Goal: Information Seeking & Learning: Learn about a topic

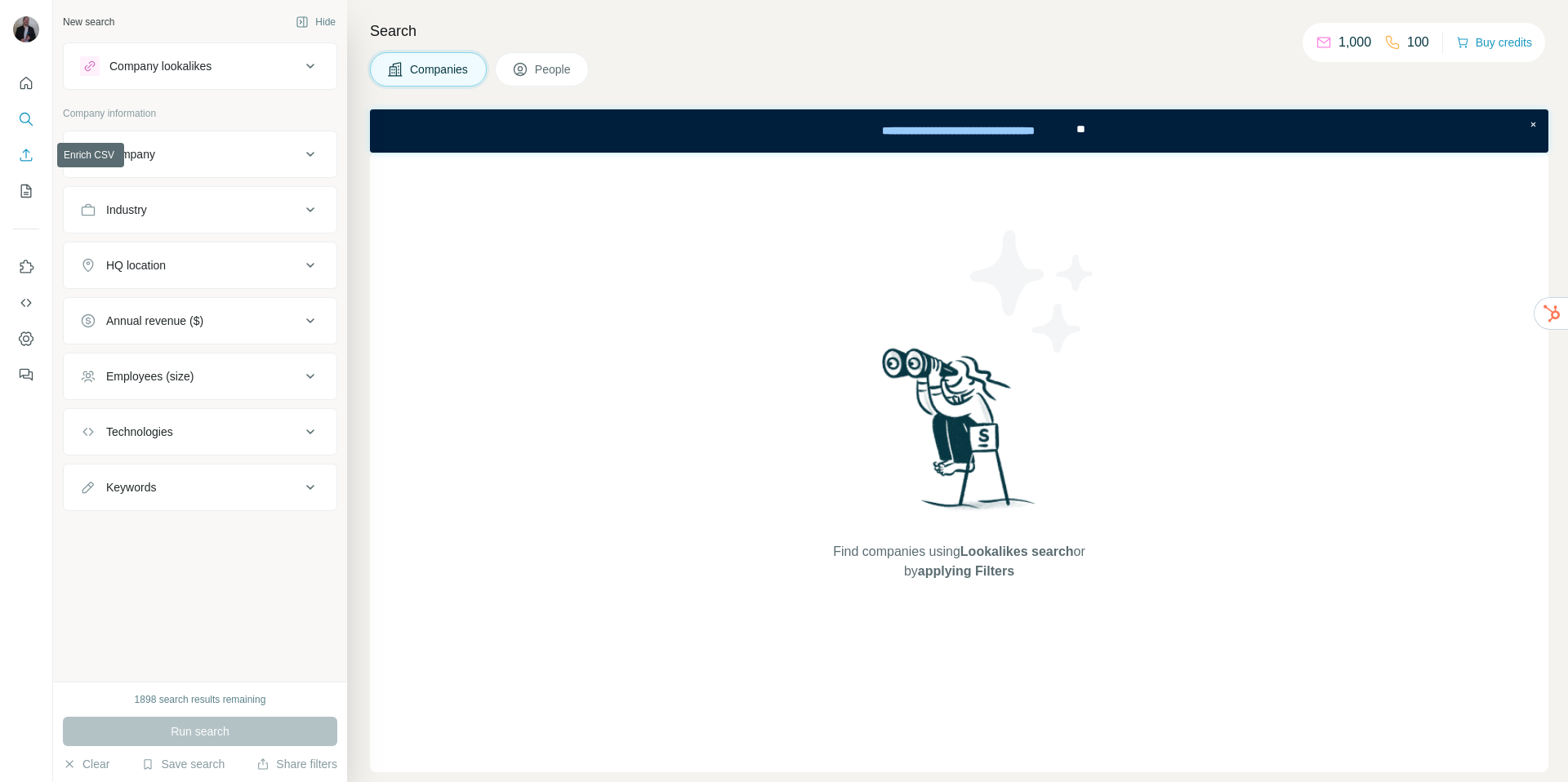
click at [28, 157] on icon "Enrich CSV" at bounding box center [26, 155] width 16 height 16
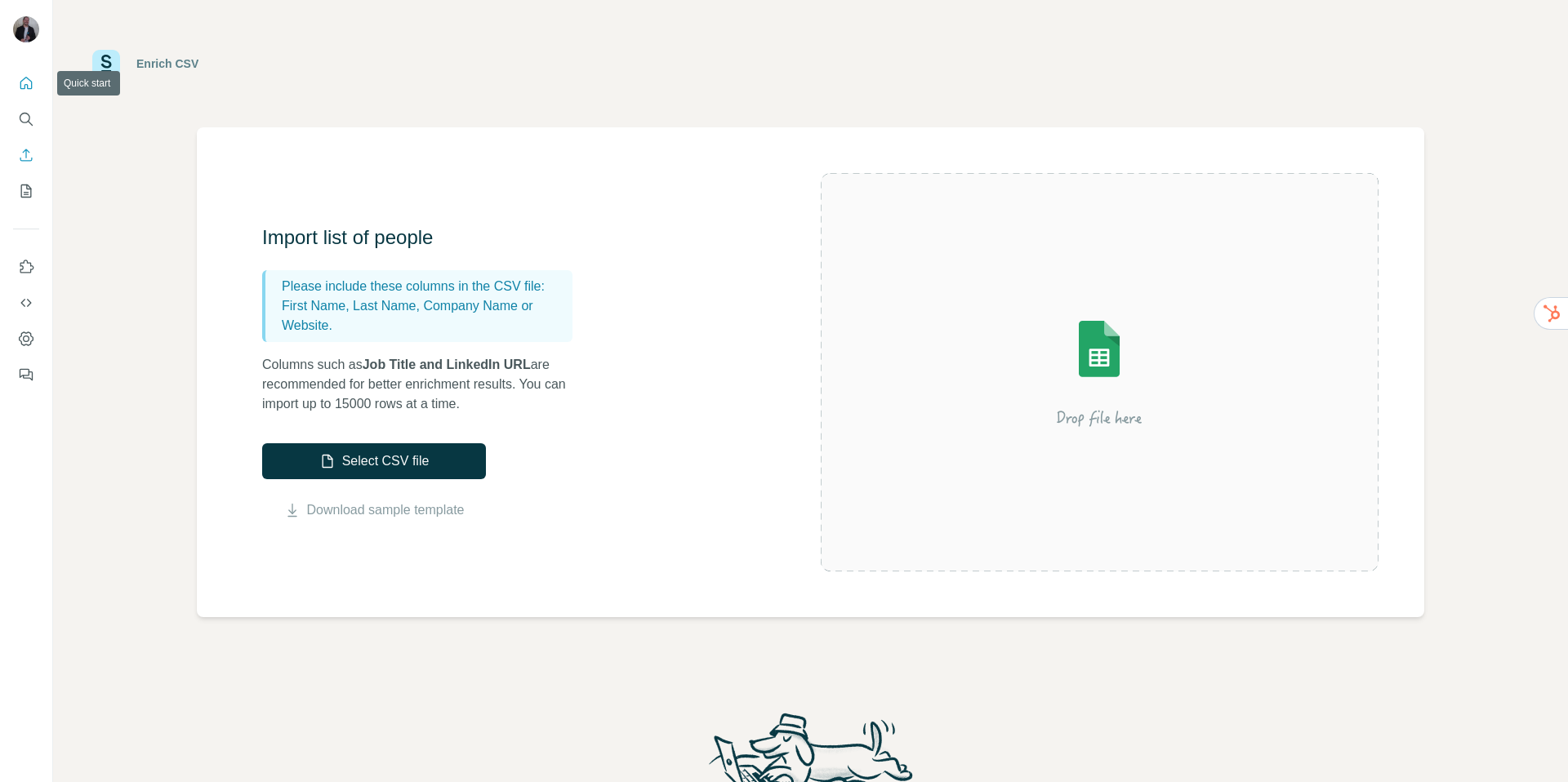
click at [27, 74] on button "Quick start" at bounding box center [27, 82] width 27 height 29
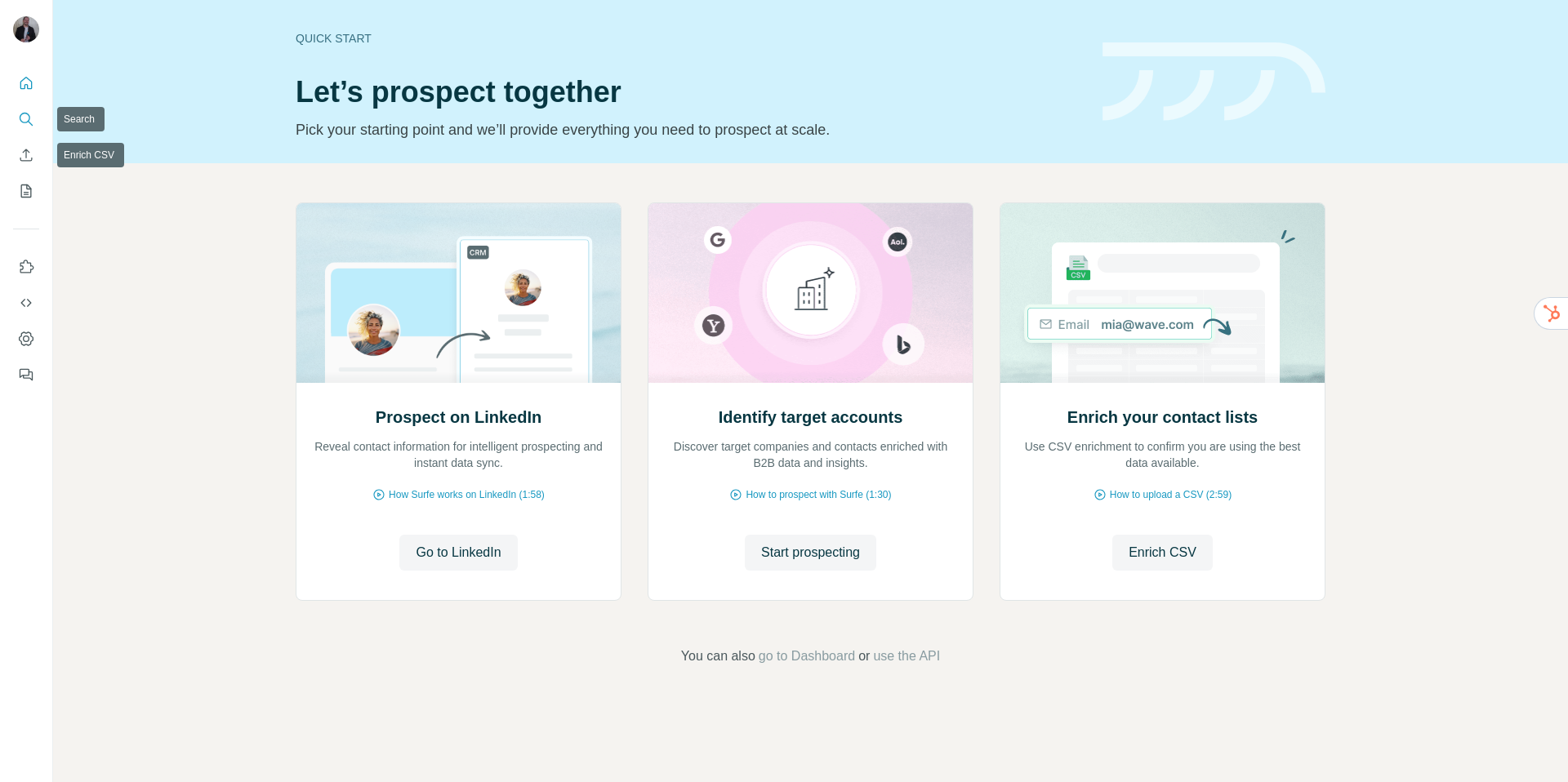
click at [30, 126] on icon "Search" at bounding box center [26, 118] width 16 height 16
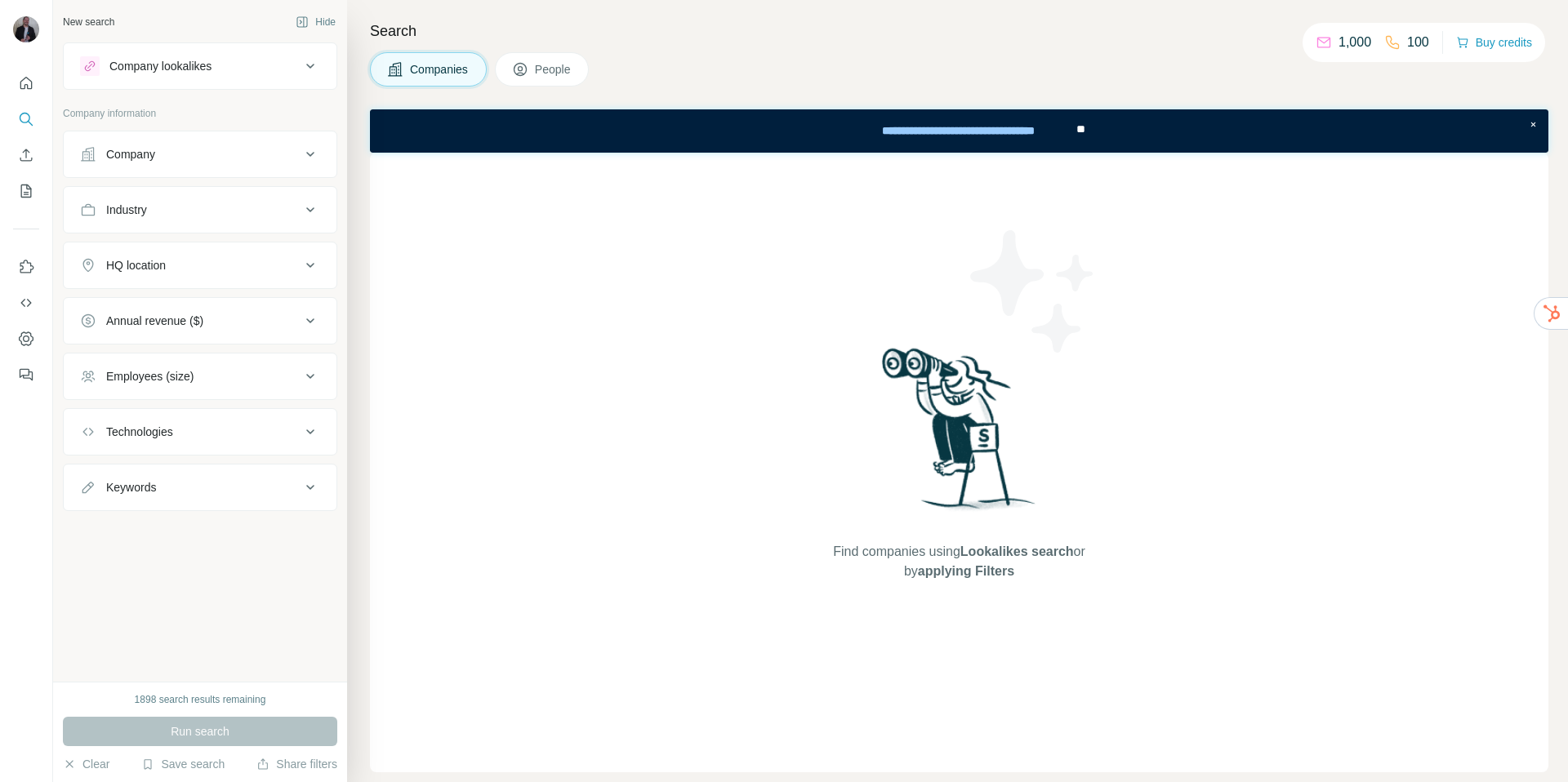
click at [266, 149] on div "Company" at bounding box center [190, 154] width 221 height 16
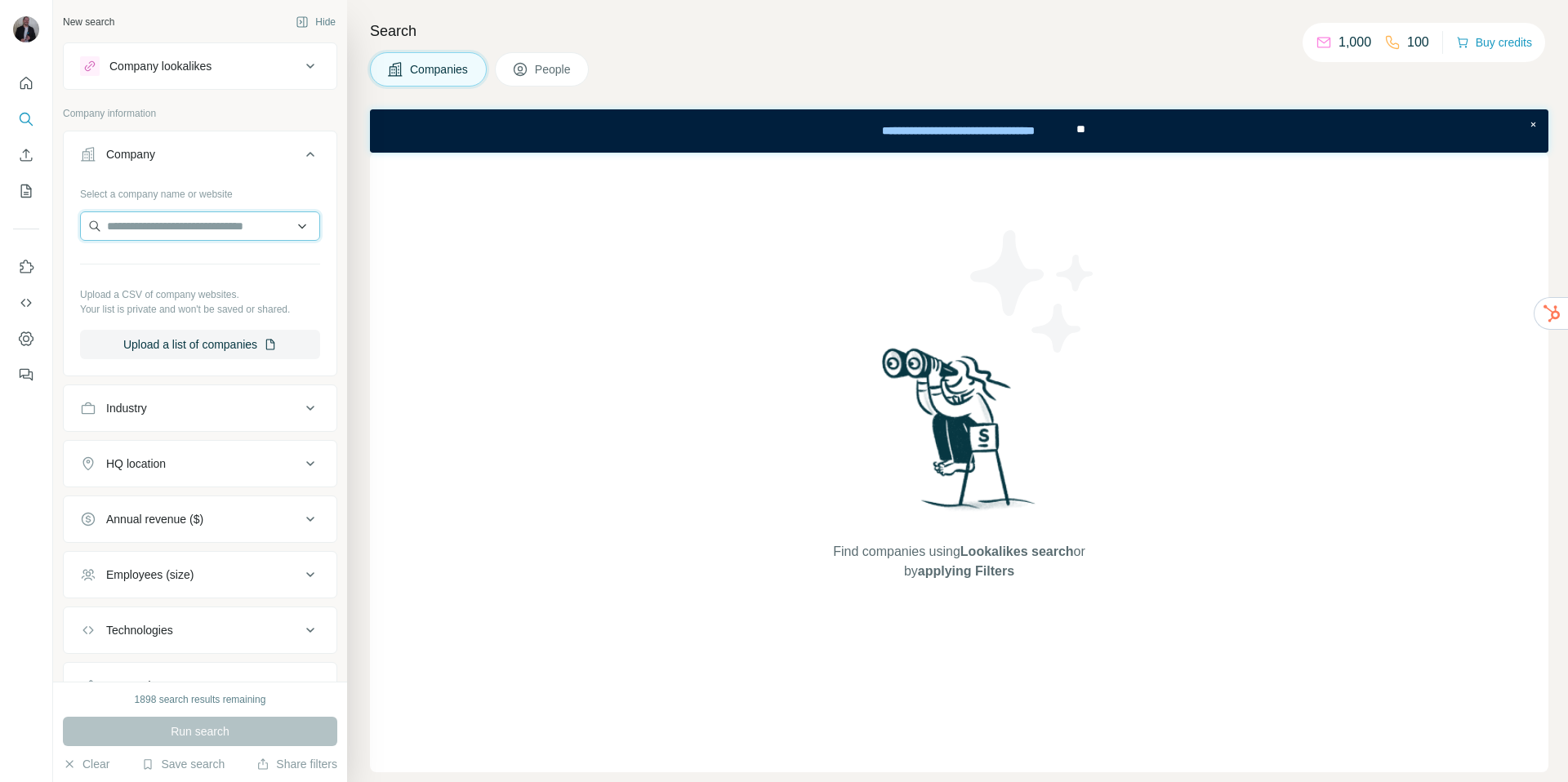
click at [204, 236] on input "text" at bounding box center [199, 226] width 240 height 29
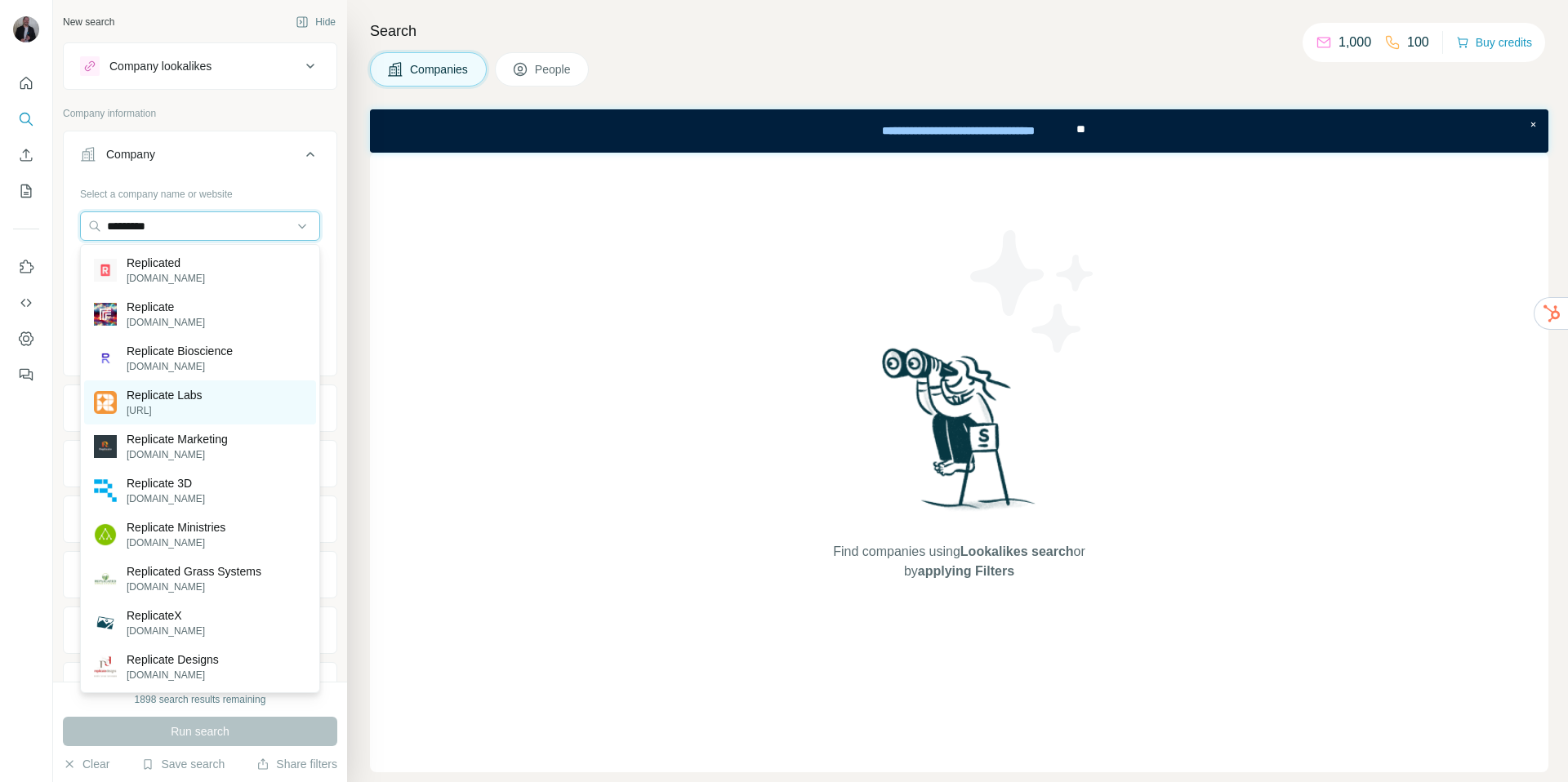
type input "*********"
click at [173, 404] on p "replicatelabs.ai" at bounding box center [164, 410] width 76 height 15
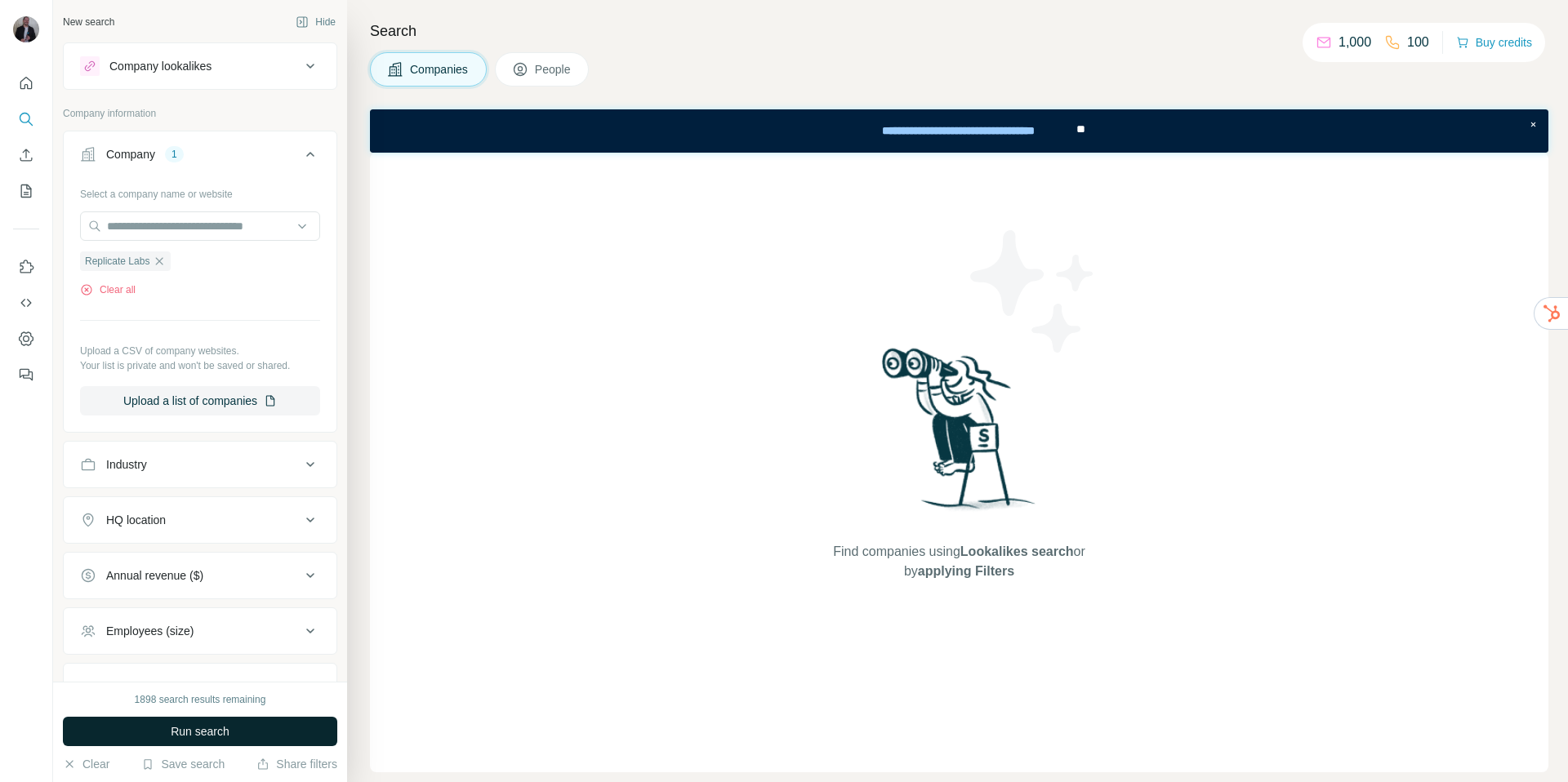
click at [233, 723] on button "Run search" at bounding box center [199, 731] width 274 height 29
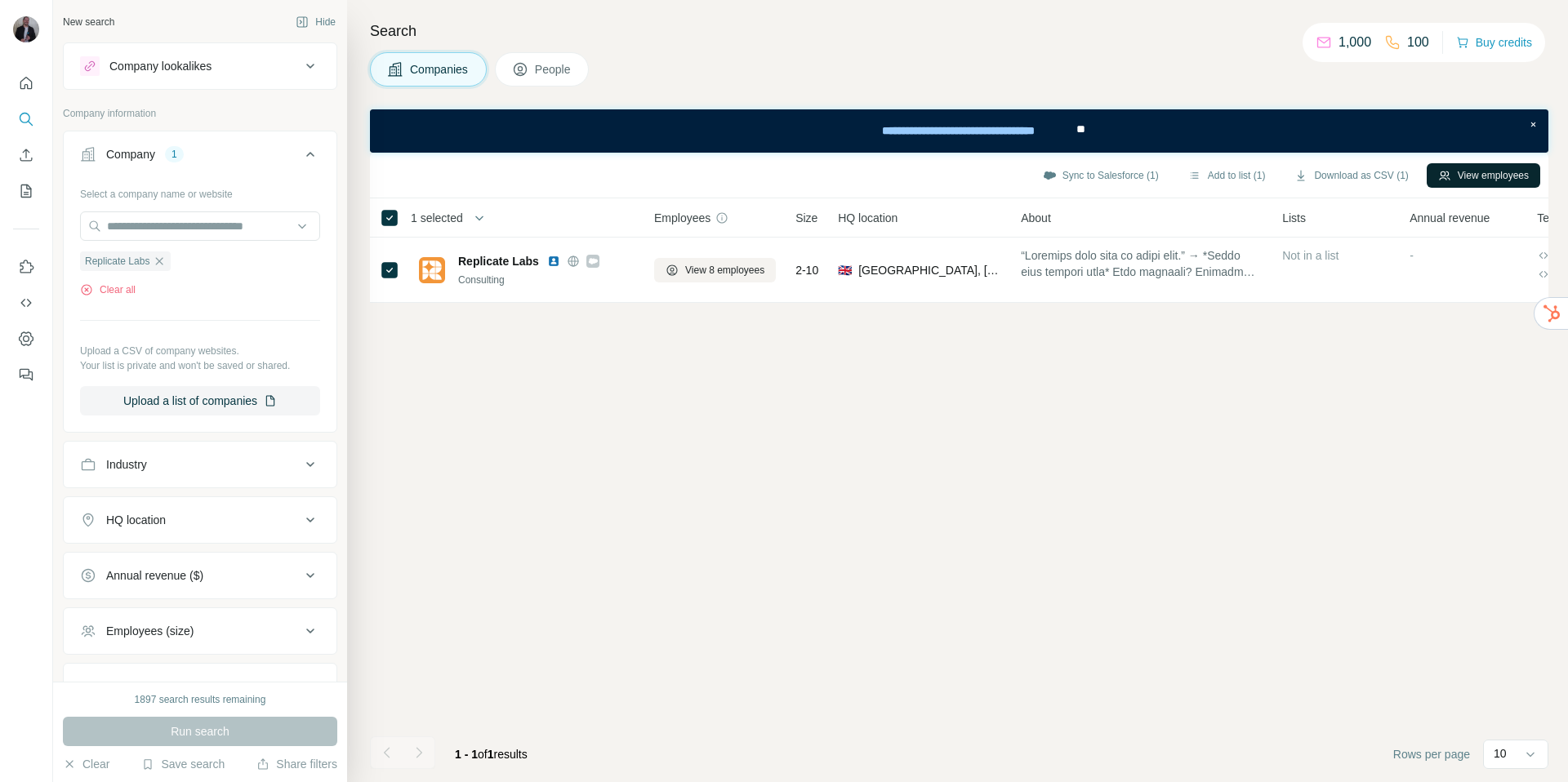
click at [1486, 178] on button "View employees" at bounding box center [1484, 175] width 114 height 25
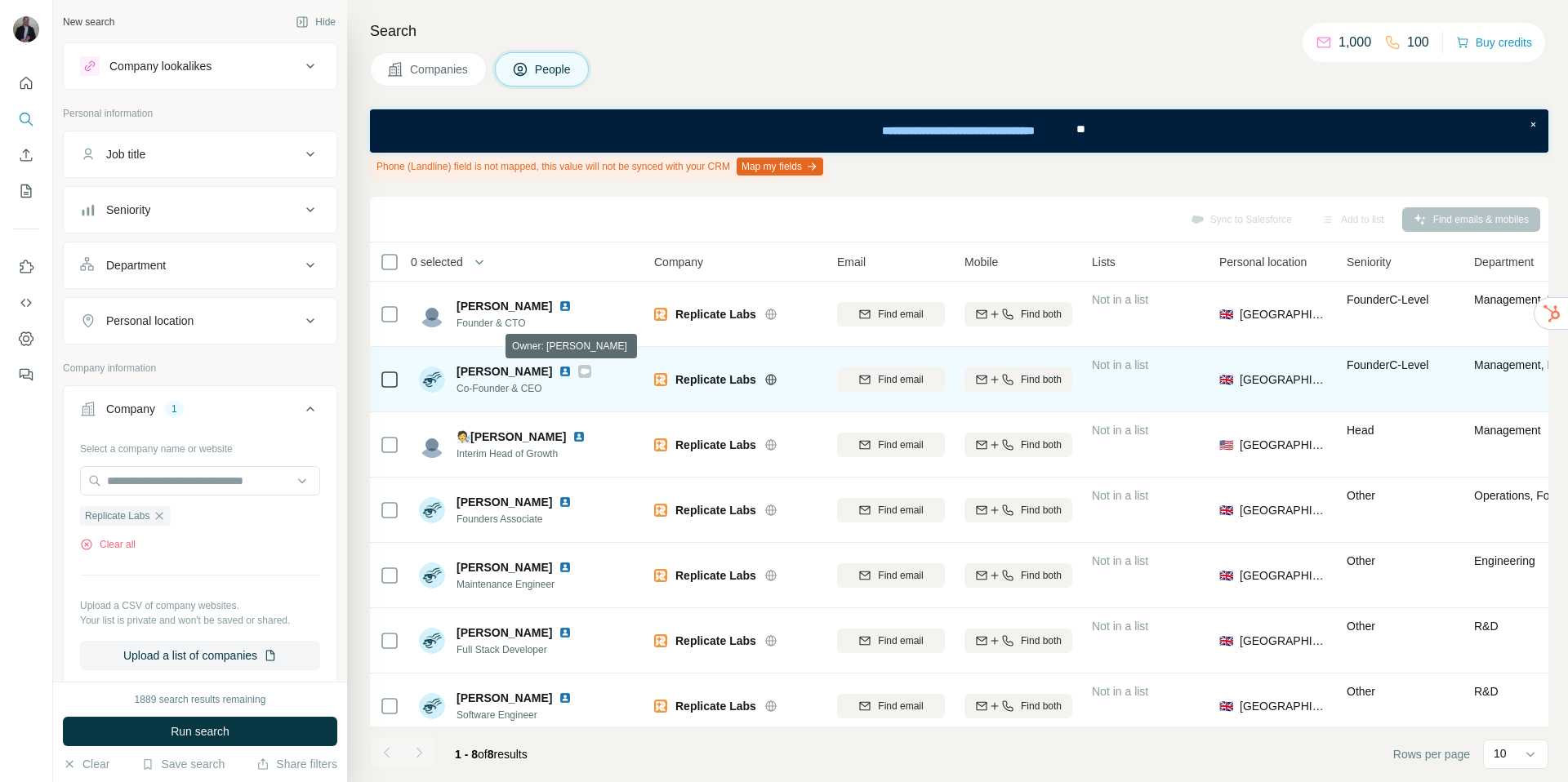
click at [580, 373] on icon at bounding box center [584, 371] width 9 height 6
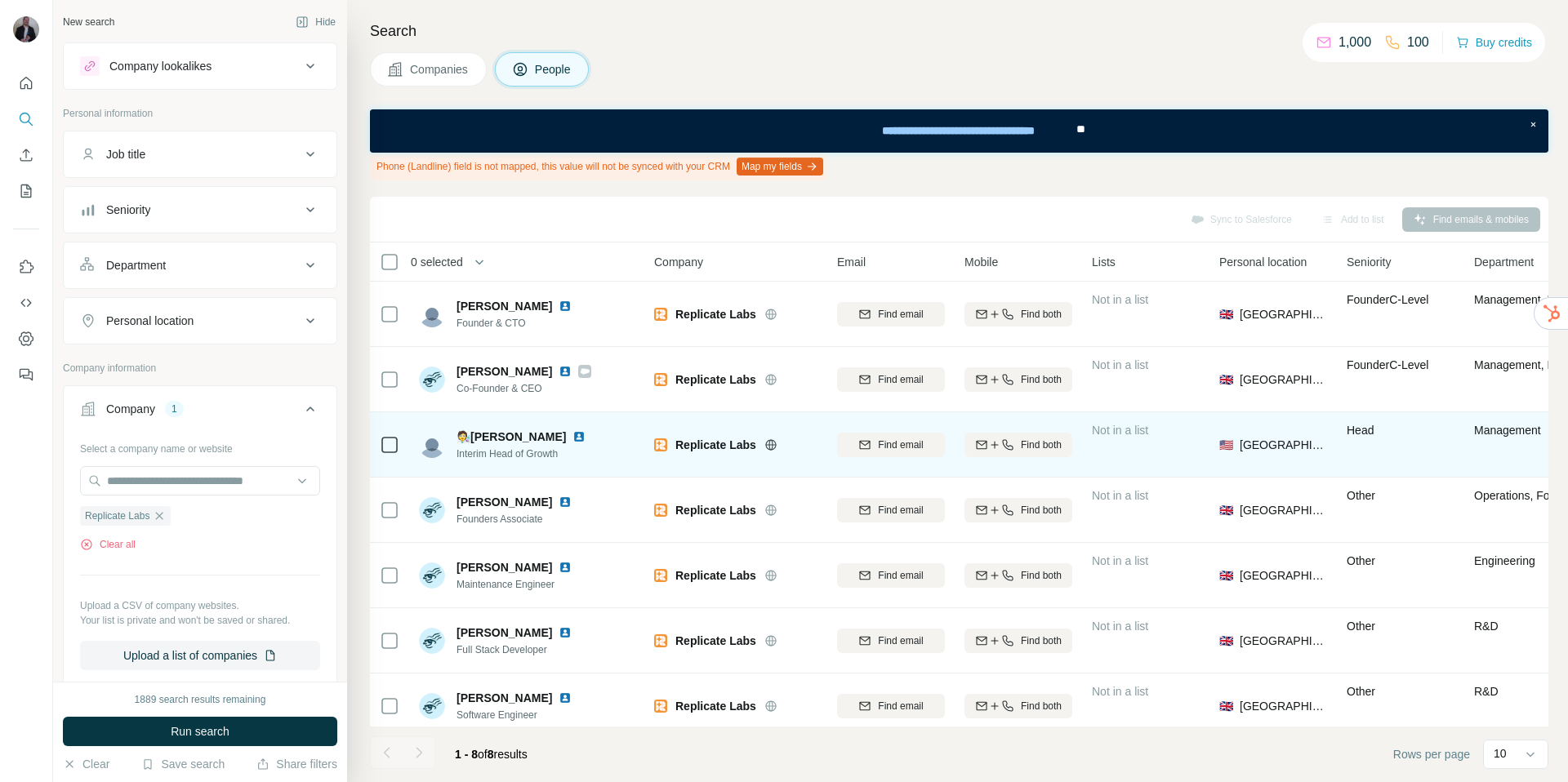
click at [579, 437] on img at bounding box center [579, 437] width 13 height 13
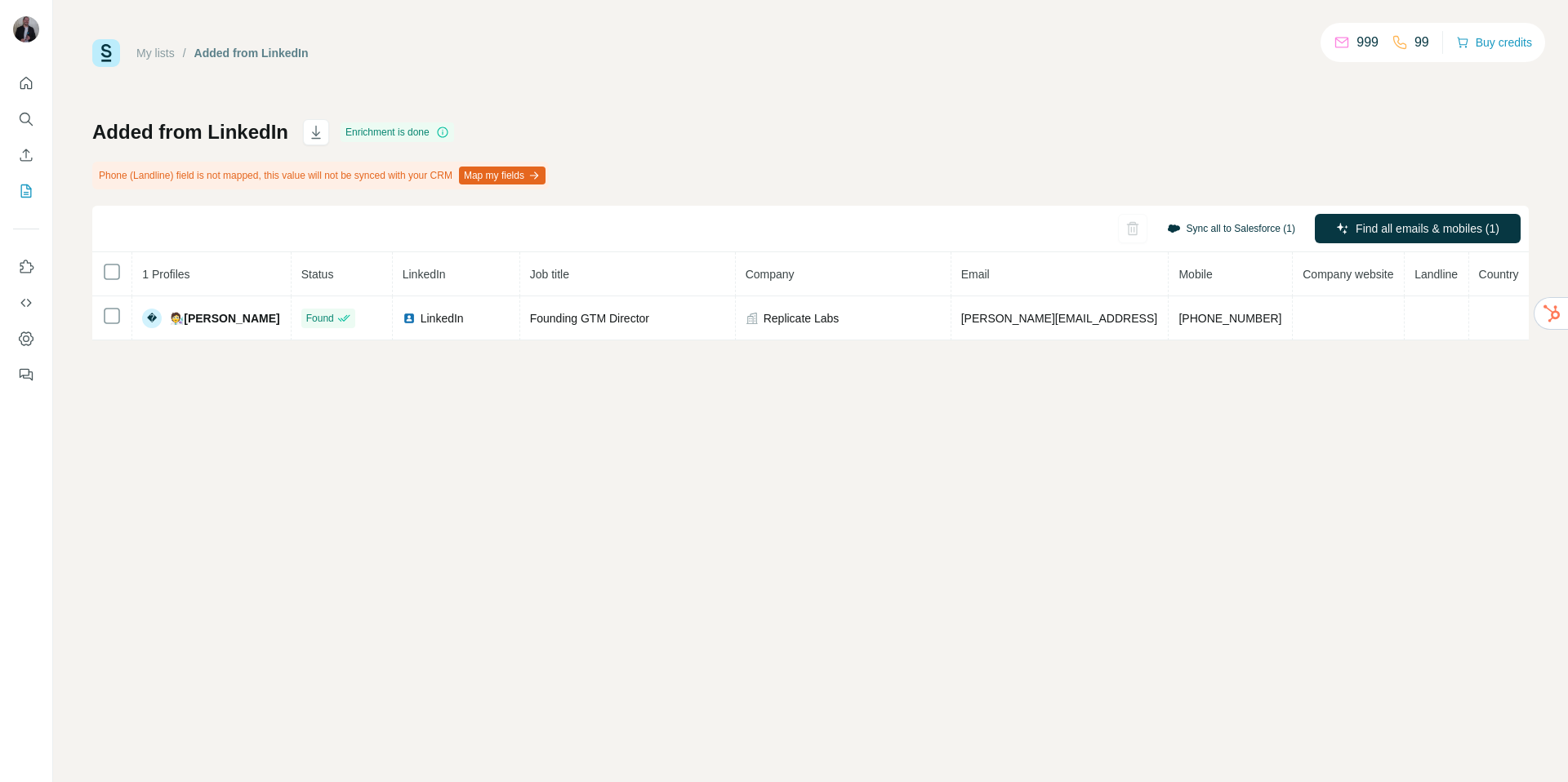
click at [1197, 227] on button "Sync all to Salesforce (1)" at bounding box center [1231, 228] width 151 height 25
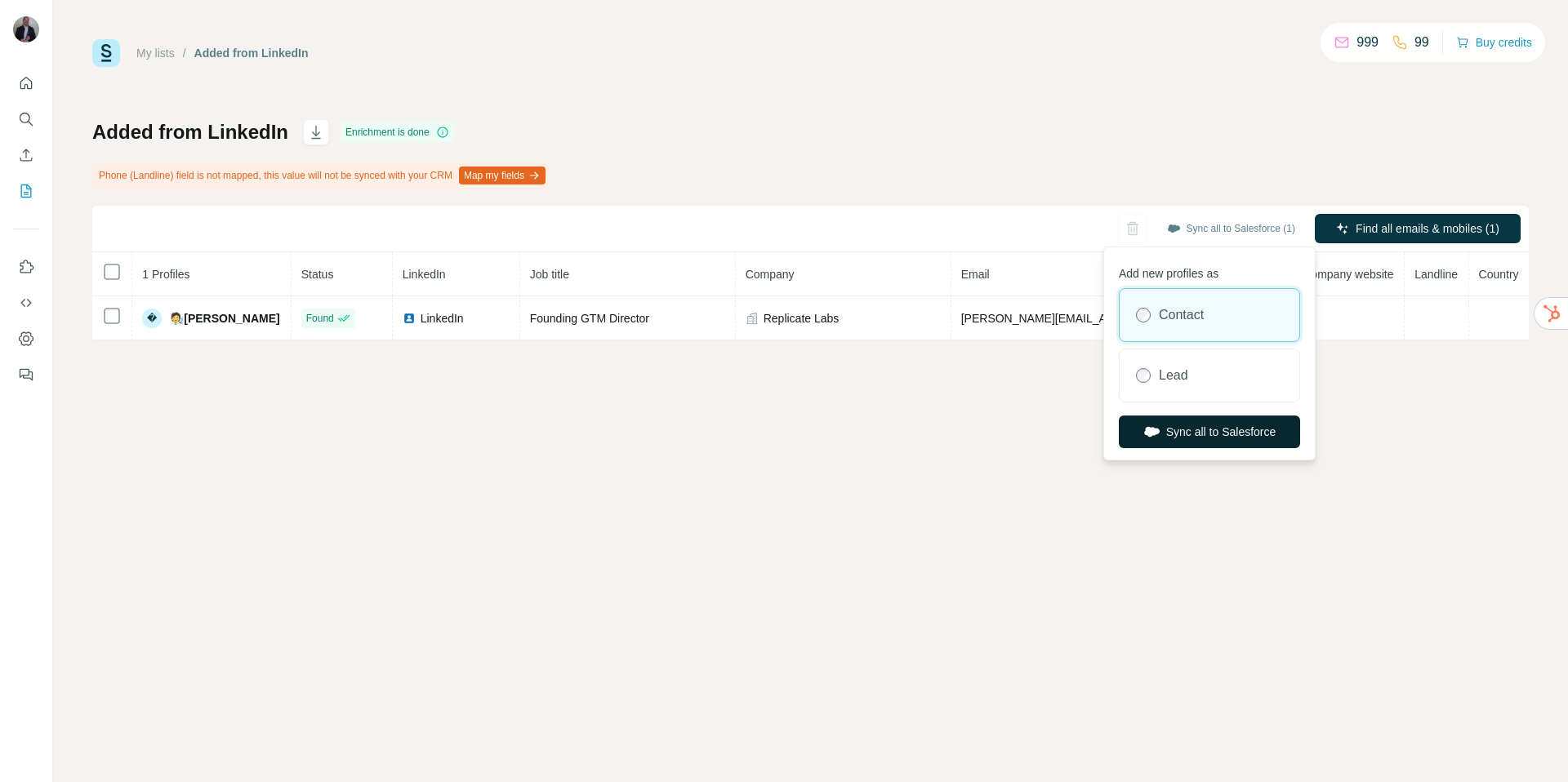
click at [1201, 435] on button "Sync all to Salesforce" at bounding box center [1209, 431] width 181 height 32
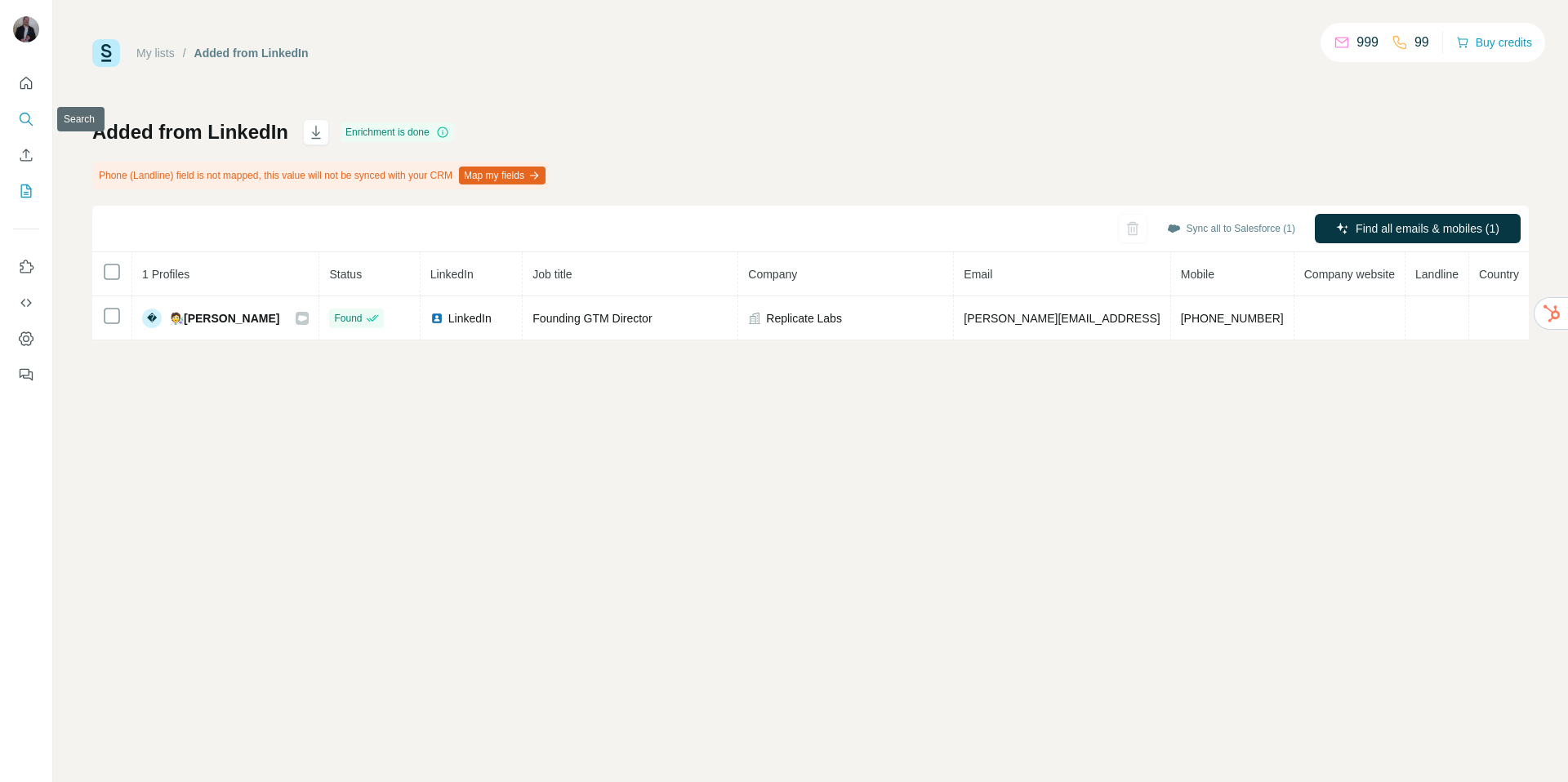
click at [26, 116] on icon "Search" at bounding box center [26, 118] width 16 height 16
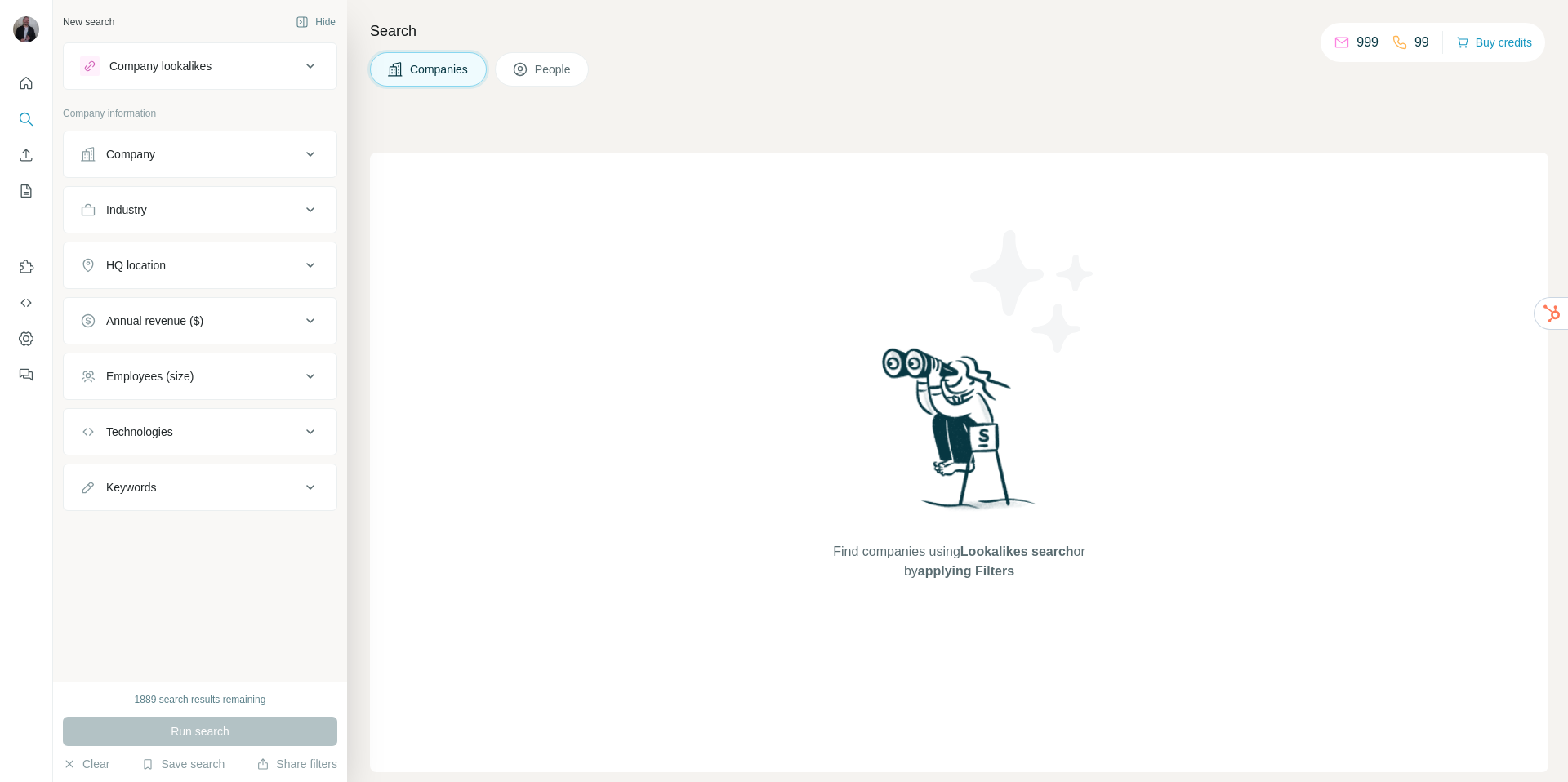
click at [216, 151] on div "Company" at bounding box center [190, 154] width 221 height 16
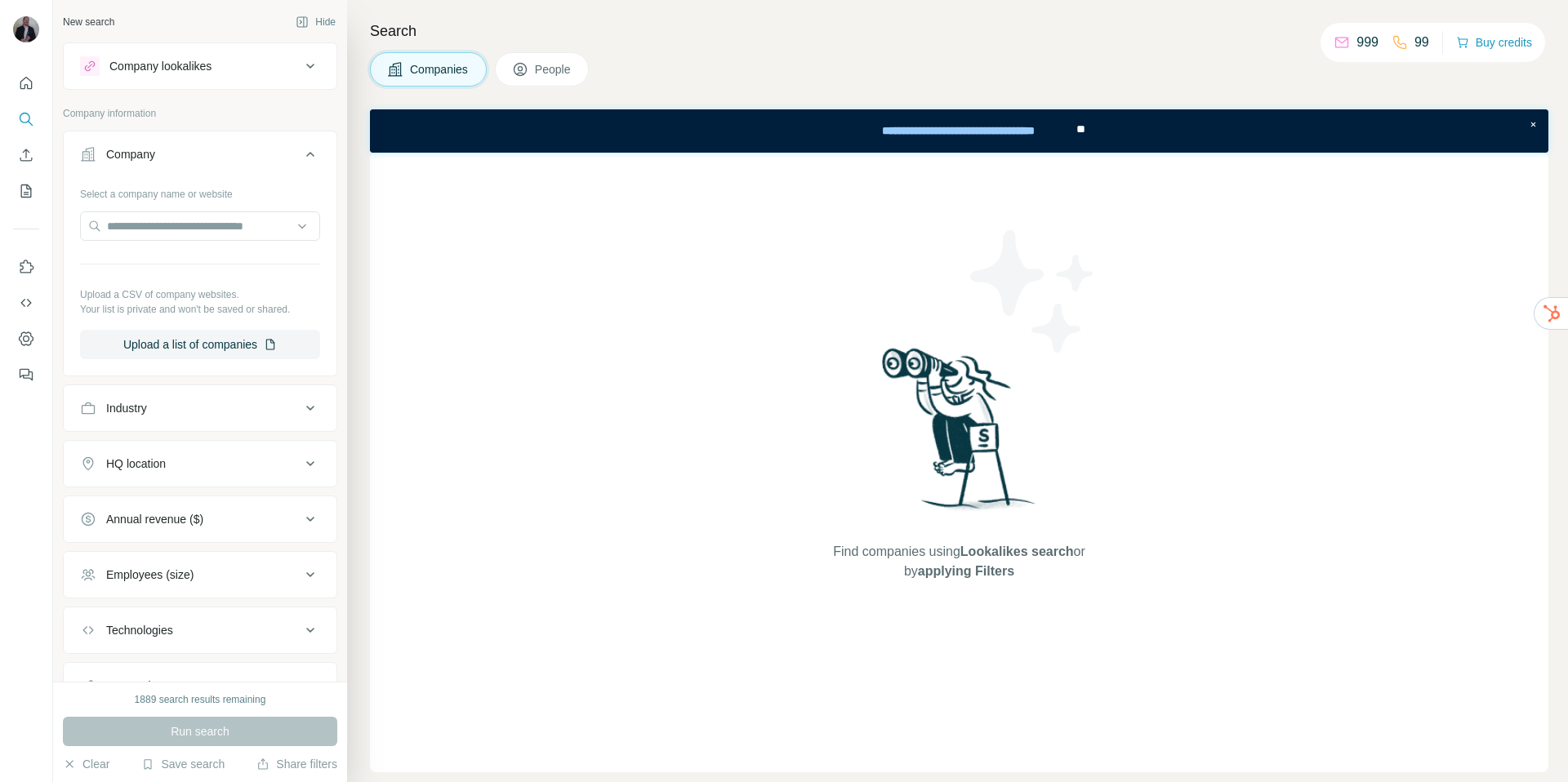
click at [214, 152] on div "Company" at bounding box center [190, 154] width 221 height 16
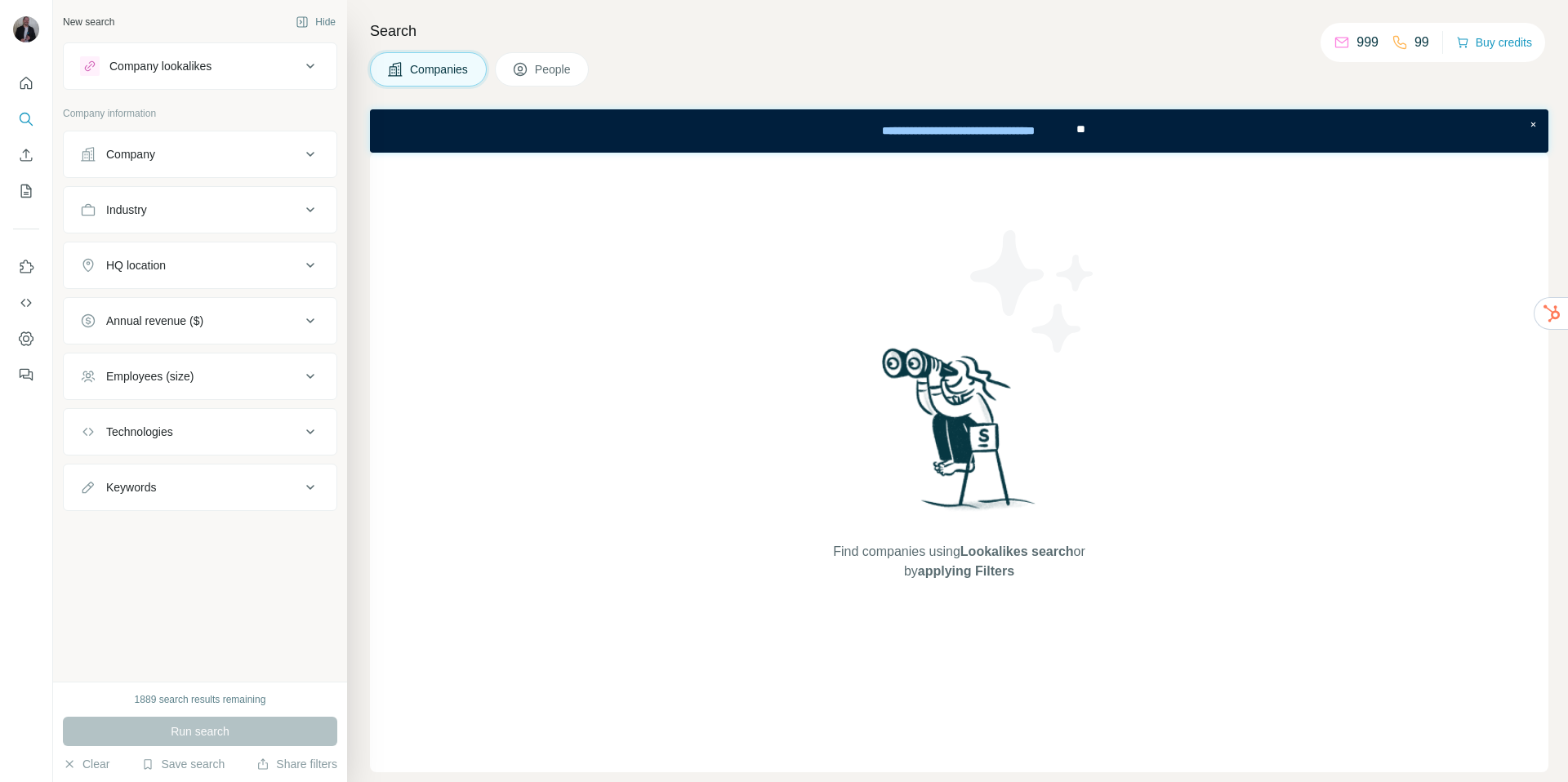
click at [166, 264] on div "HQ location" at bounding box center [136, 264] width 60 height 16
click at [168, 309] on input "text" at bounding box center [199, 305] width 240 height 29
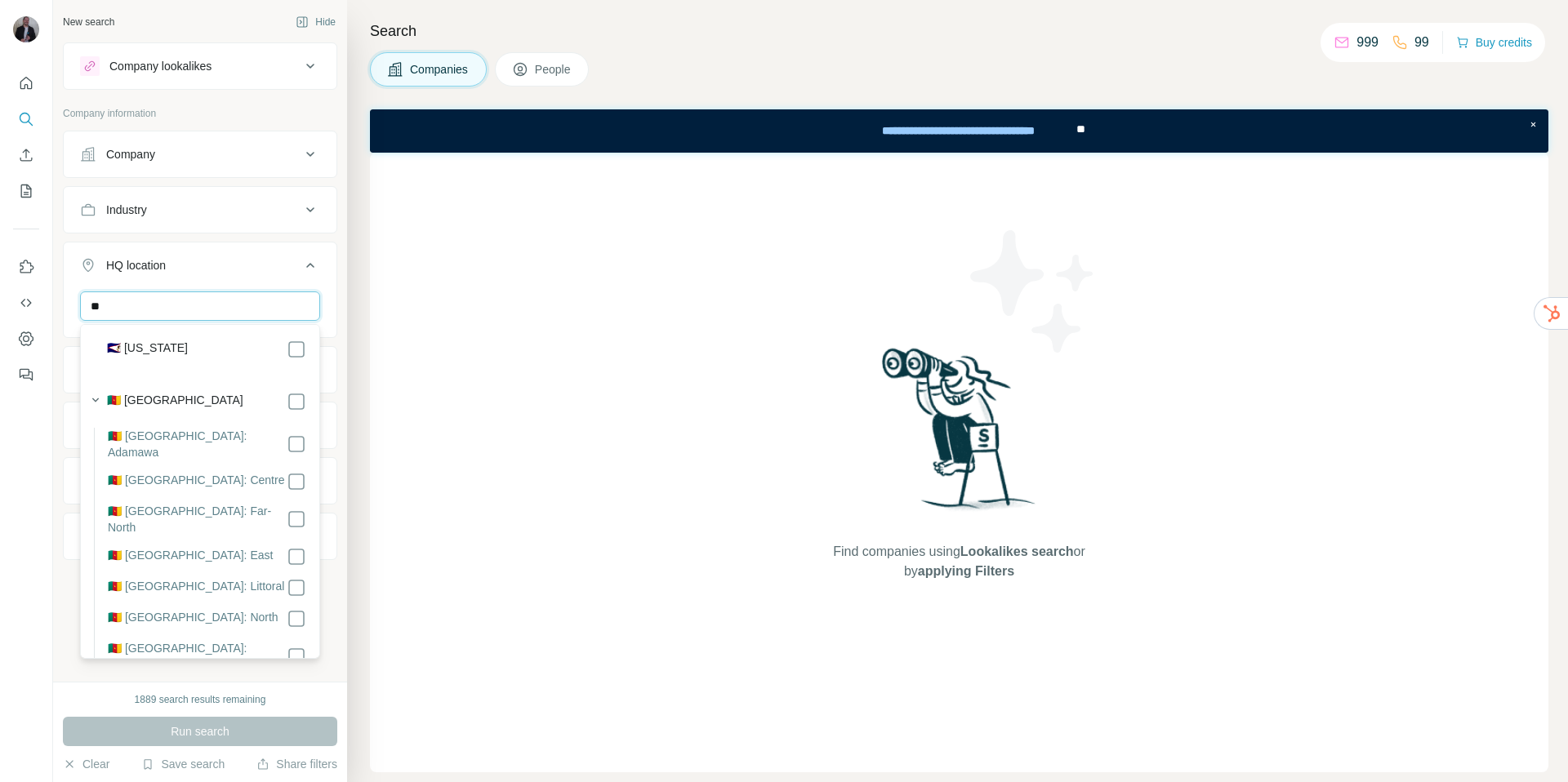
type input "*"
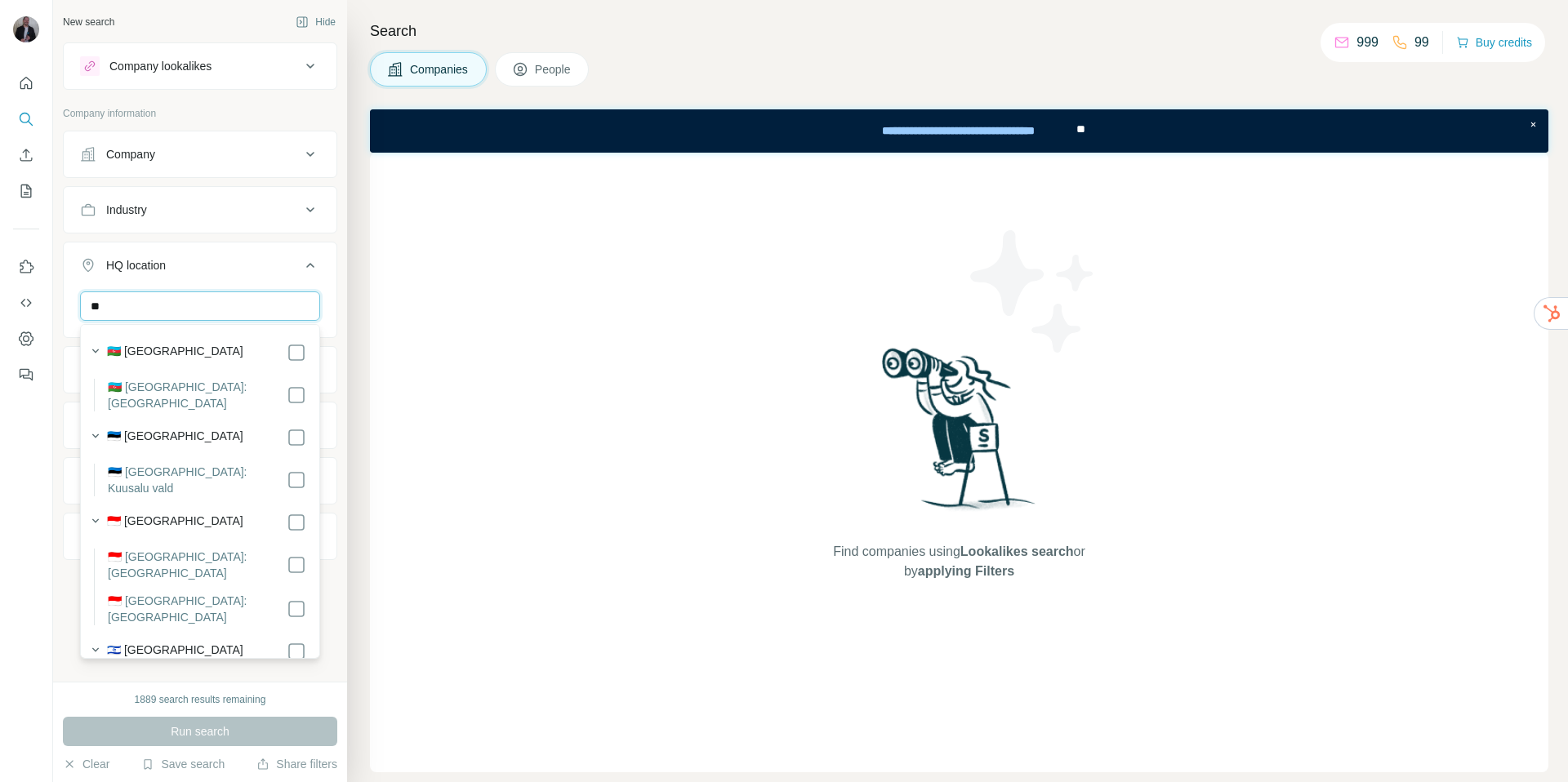
type input "*"
type input "********"
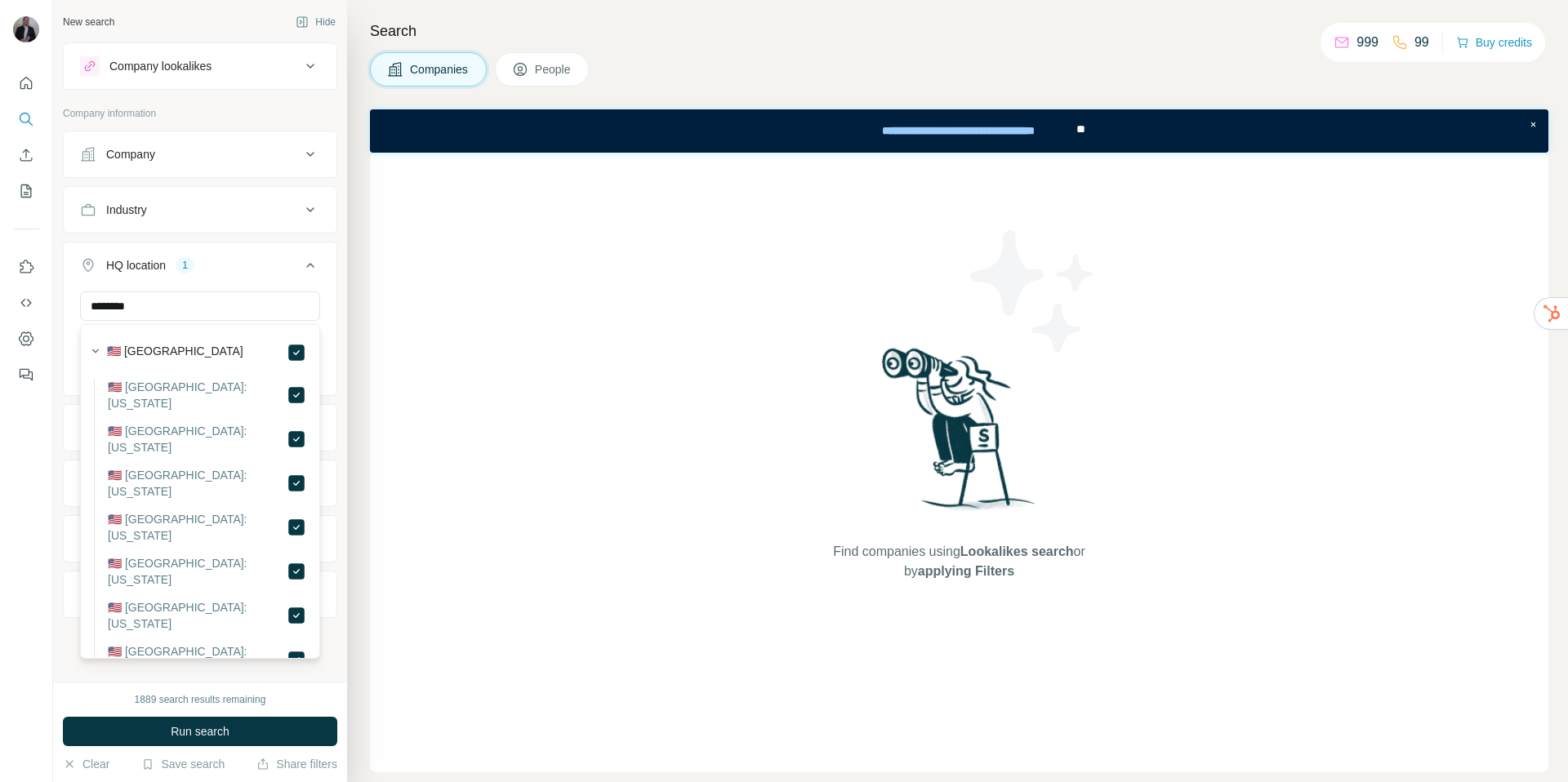
click at [307, 259] on icon at bounding box center [310, 265] width 20 height 20
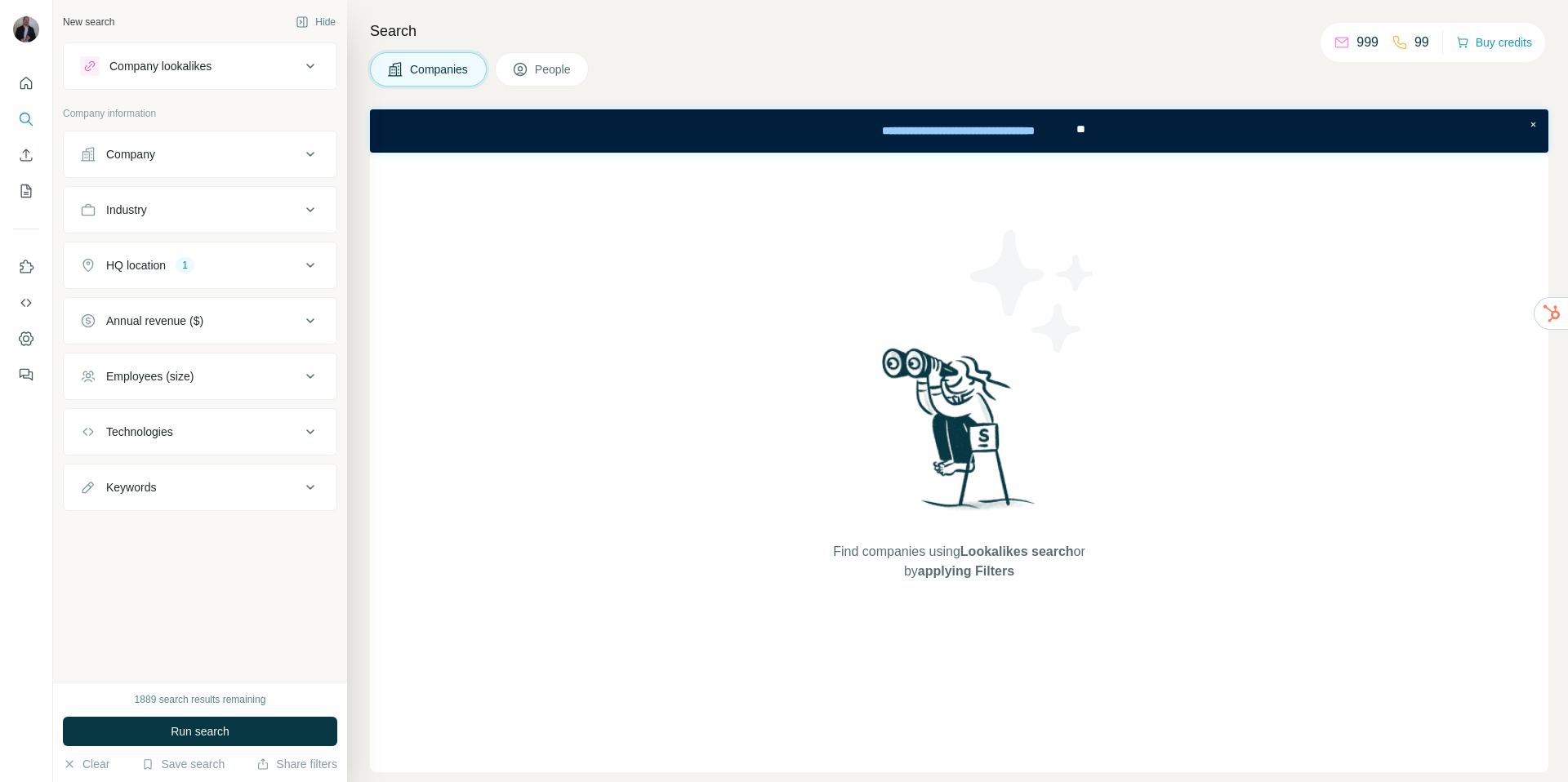
click at [265, 373] on div "Employees (size)" at bounding box center [190, 375] width 221 height 16
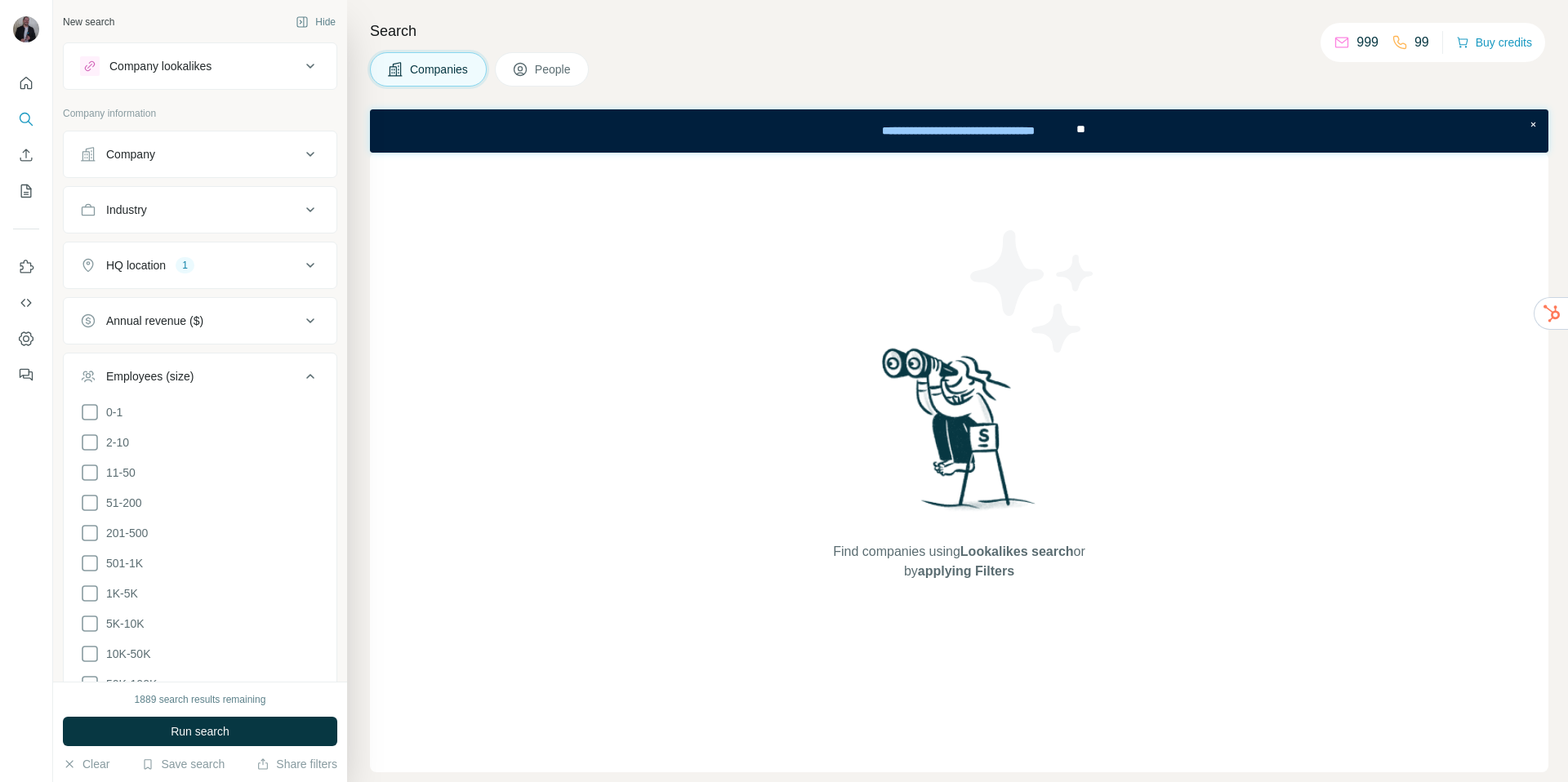
scroll to position [238, 0]
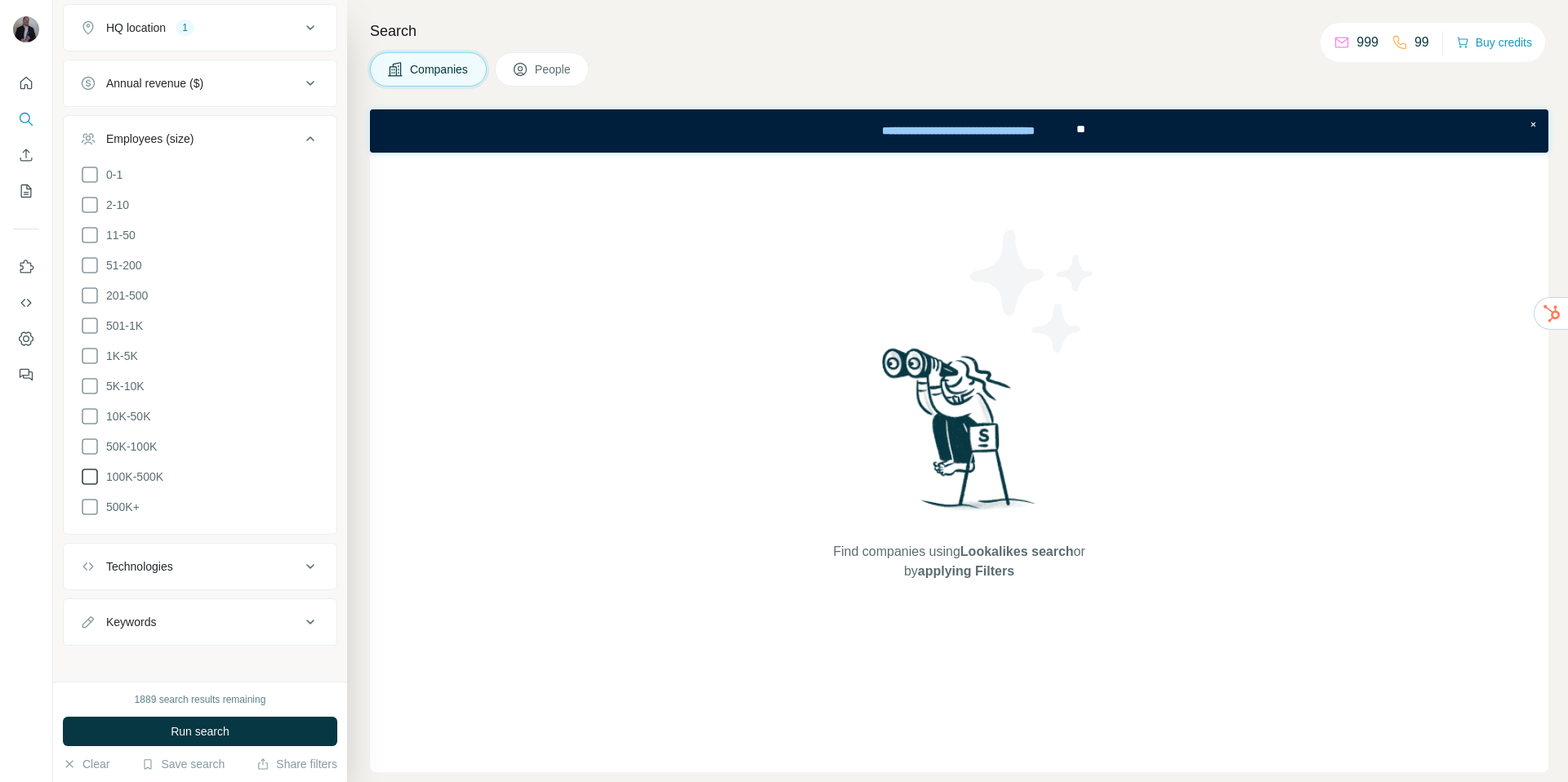
click at [97, 468] on icon at bounding box center [89, 476] width 16 height 16
click at [94, 442] on icon at bounding box center [89, 446] width 20 height 20
drag, startPoint x: 96, startPoint y: 464, endPoint x: 88, endPoint y: 441, distance: 24.4
click at [96, 468] on icon at bounding box center [89, 476] width 16 height 16
drag, startPoint x: 88, startPoint y: 441, endPoint x: 90, endPoint y: 430, distance: 11.2
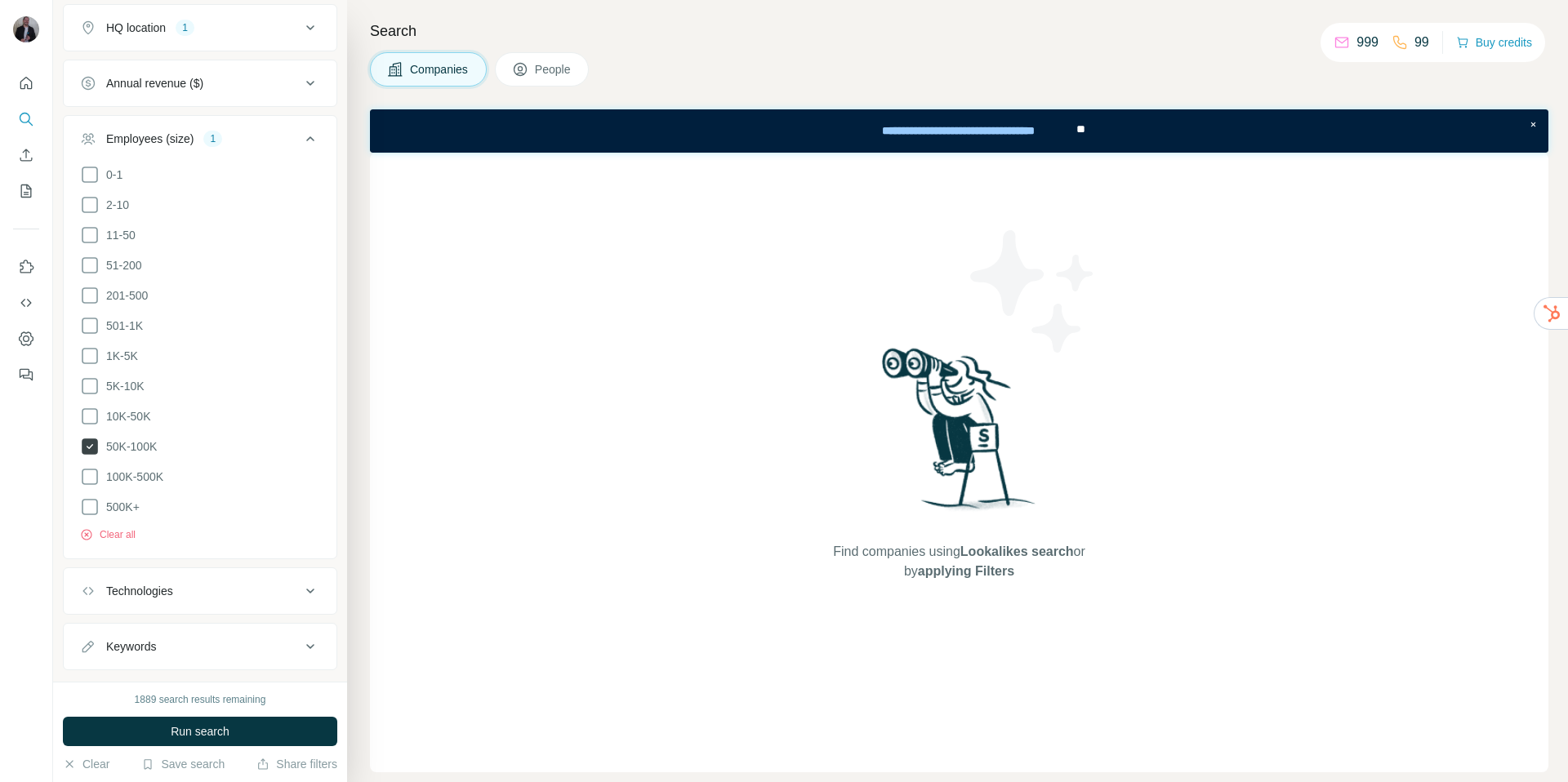
click at [88, 440] on icon at bounding box center [89, 446] width 20 height 20
click at [91, 409] on icon at bounding box center [89, 416] width 20 height 20
click at [92, 443] on icon at bounding box center [89, 446] width 20 height 20
click at [278, 583] on div "Technologies" at bounding box center [190, 591] width 221 height 16
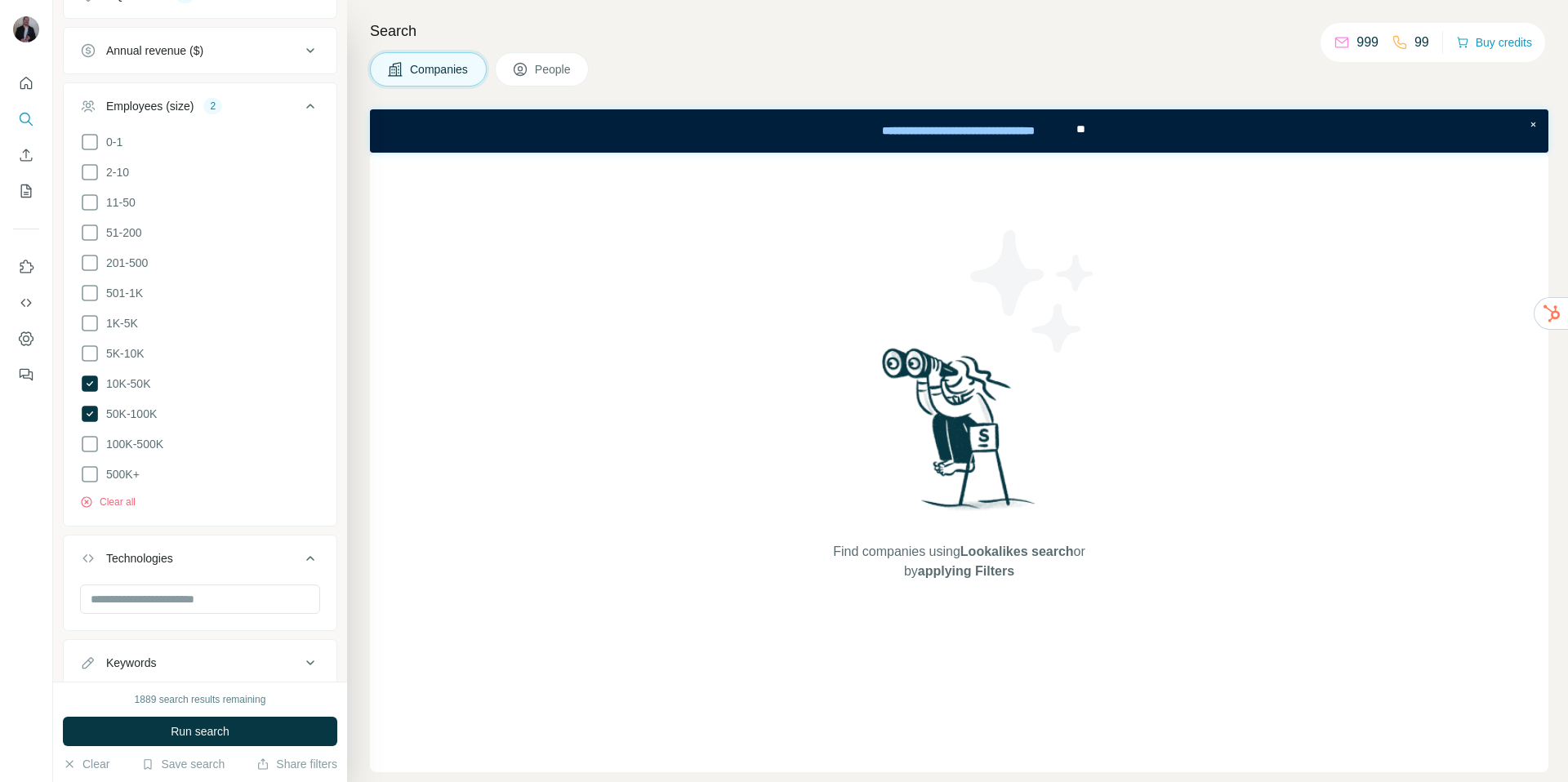
scroll to position [45, 0]
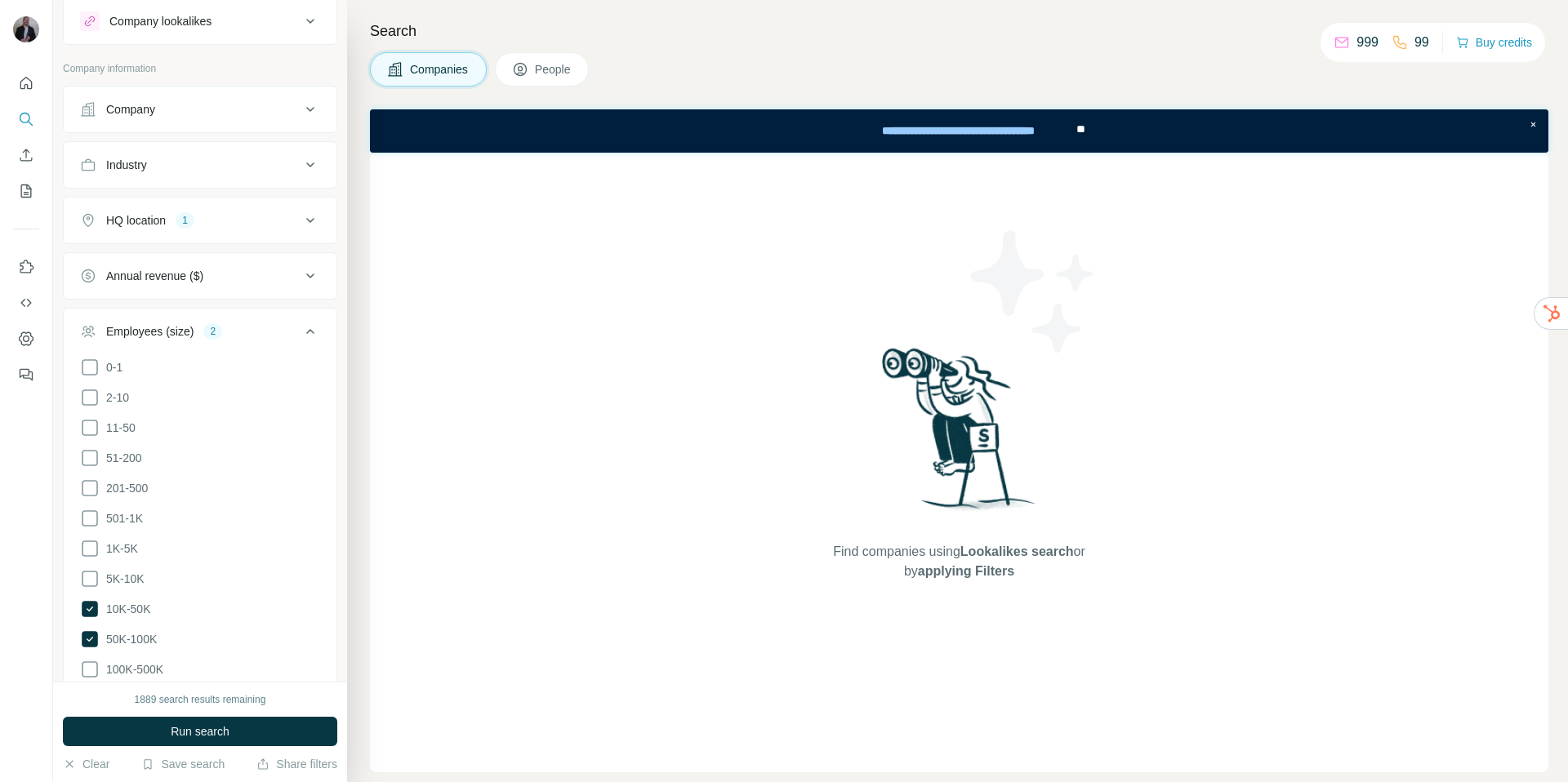
drag, startPoint x: 309, startPoint y: 326, endPoint x: 311, endPoint y: 309, distance: 17.1
click at [309, 325] on icon at bounding box center [310, 331] width 20 height 20
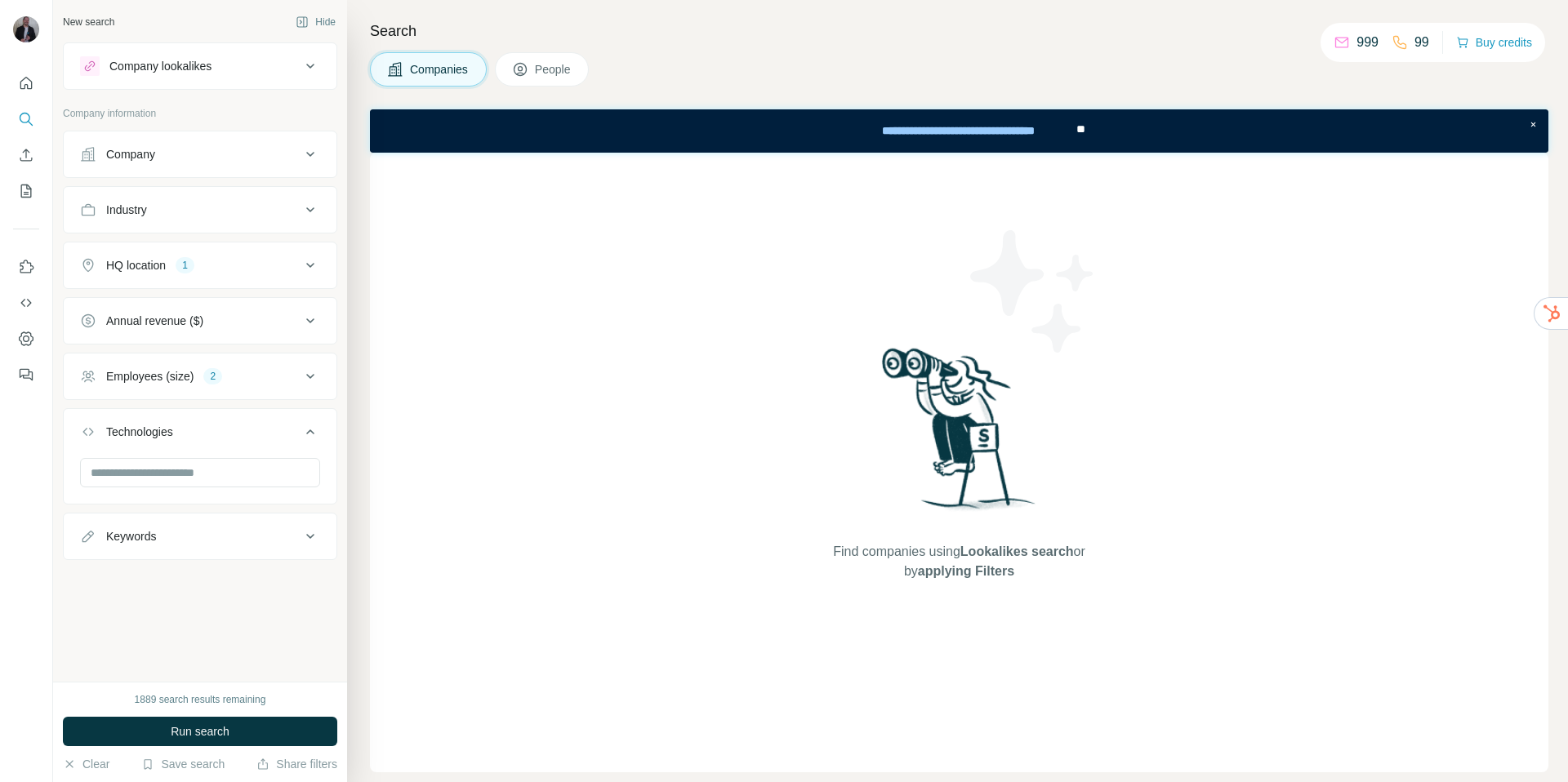
scroll to position [0, 0]
click at [267, 544] on div "Keywords" at bounding box center [190, 536] width 221 height 16
click at [210, 576] on input "text" at bounding box center [183, 576] width 208 height 29
type input "*****"
click at [203, 733] on span "Run search" at bounding box center [200, 731] width 59 height 16
